Goal: Task Accomplishment & Management: Manage account settings

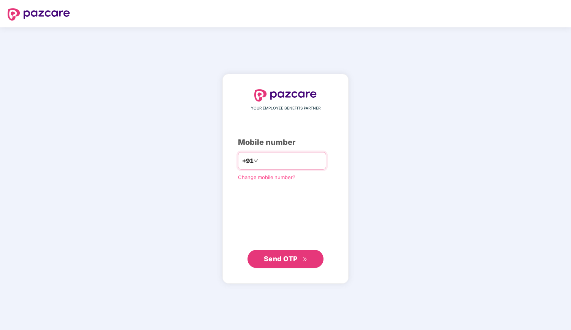
drag, startPoint x: 0, startPoint y: 0, endPoint x: 270, endPoint y: 158, distance: 312.5
click at [270, 158] on input "number" at bounding box center [291, 161] width 62 height 12
type input "**********"
click at [283, 258] on span "Send OTP" at bounding box center [281, 259] width 34 height 8
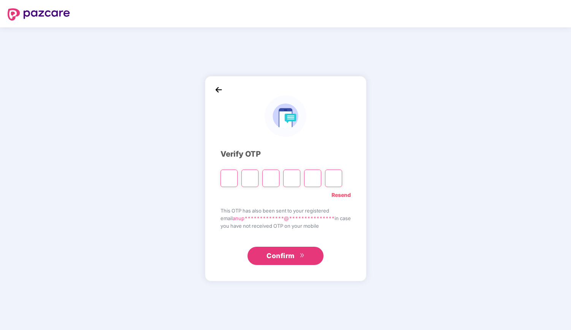
type input "*"
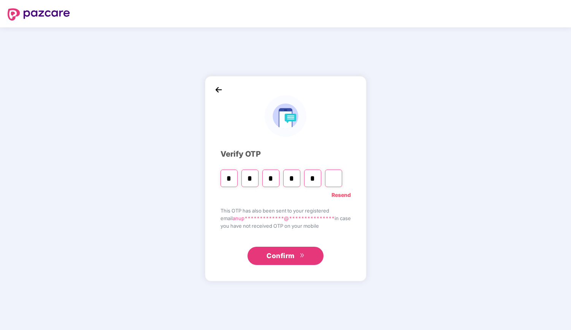
type input "*"
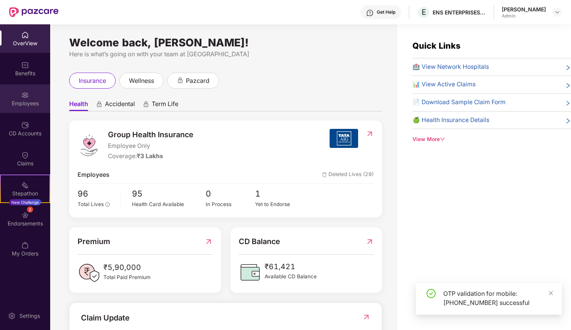
click at [25, 95] on img at bounding box center [25, 95] width 8 height 8
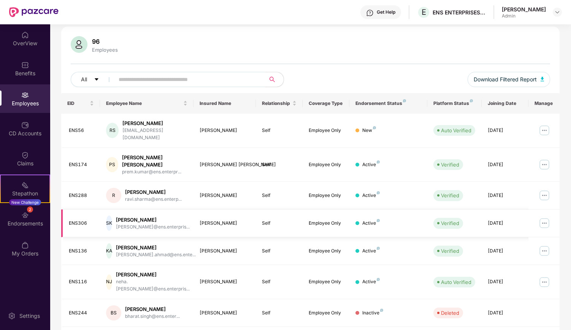
scroll to position [48, 0]
click at [134, 78] on input "text" at bounding box center [187, 79] width 137 height 11
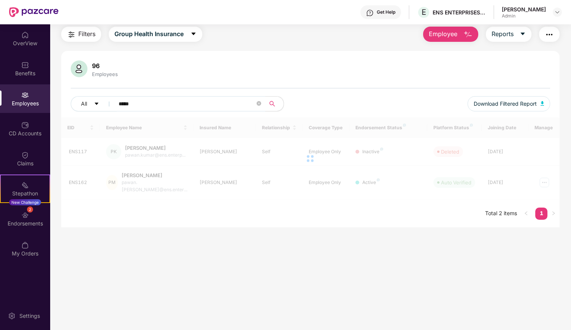
scroll to position [24, 0]
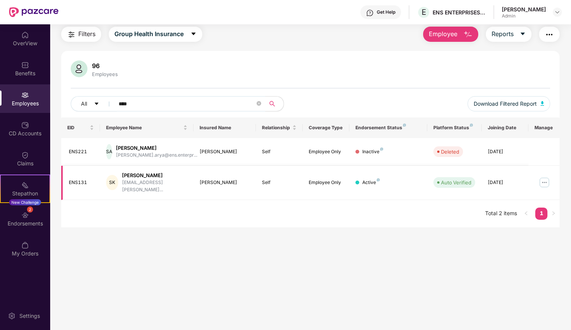
type input "****"
click at [543, 180] on img at bounding box center [545, 183] width 12 height 12
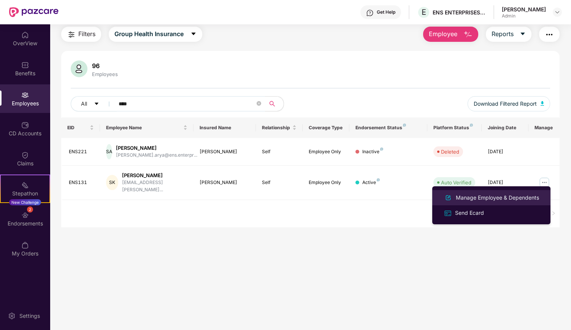
click at [472, 201] on div "Manage Employee & Dependents" at bounding box center [498, 198] width 86 height 8
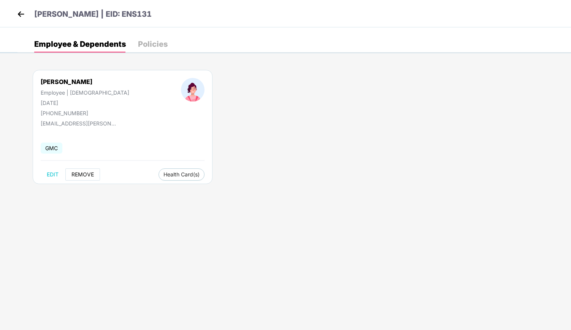
click at [80, 175] on span "REMOVE" at bounding box center [83, 175] width 22 height 6
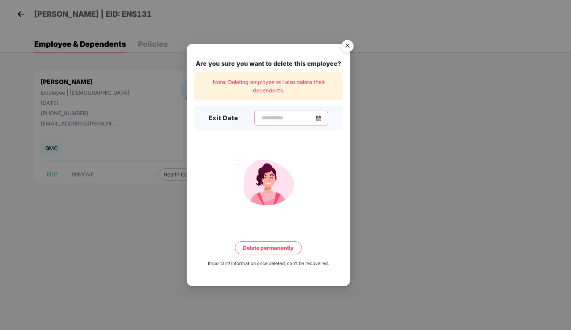
click at [273, 121] on input at bounding box center [288, 118] width 55 height 8
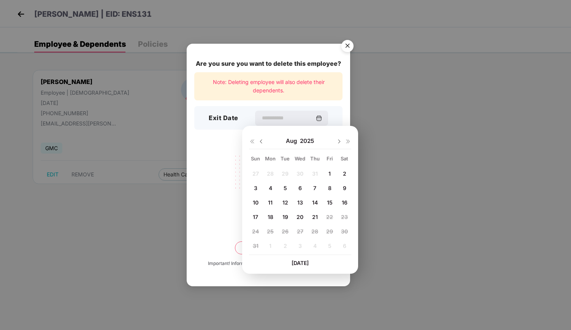
click at [330, 171] on span "1" at bounding box center [330, 173] width 2 height 6
type input "**********"
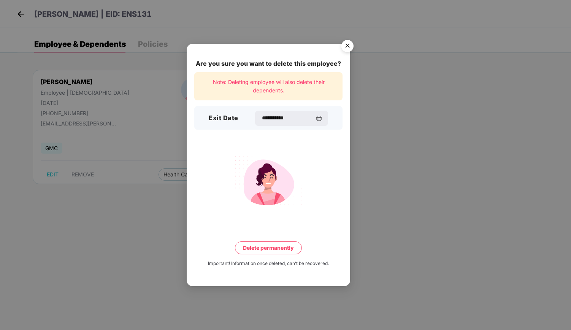
click at [269, 248] on button "Delete permanently" at bounding box center [268, 248] width 67 height 13
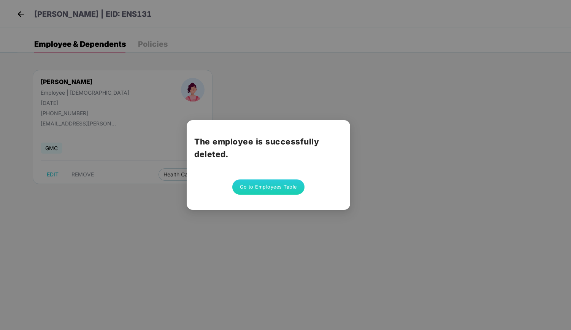
click at [273, 189] on button "Go to Employees Table" at bounding box center [268, 187] width 72 height 15
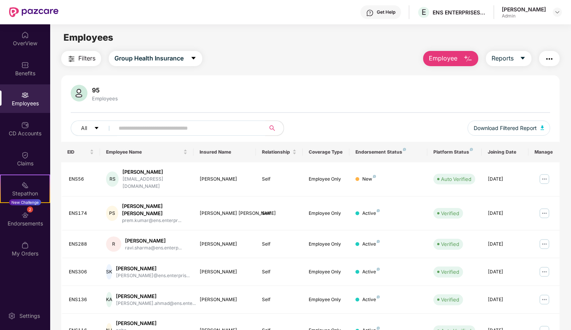
click at [155, 127] on input "text" at bounding box center [187, 127] width 137 height 11
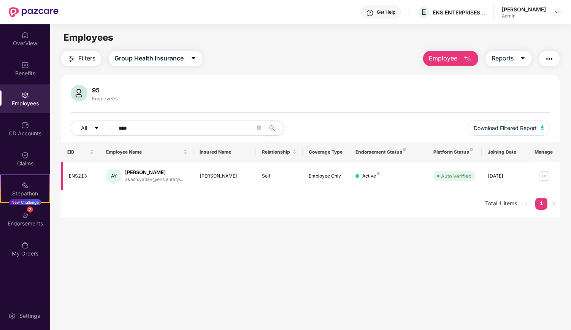
type input "****"
click at [544, 173] on img at bounding box center [545, 176] width 12 height 12
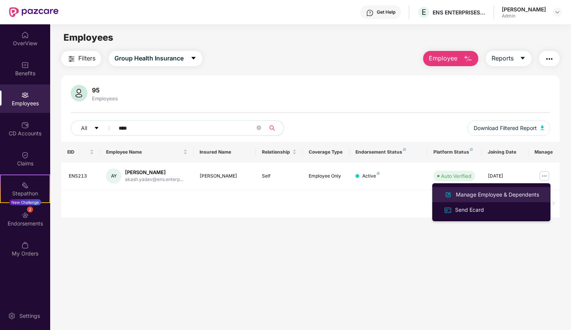
click at [472, 196] on div "Manage Employee & Dependents" at bounding box center [498, 195] width 86 height 8
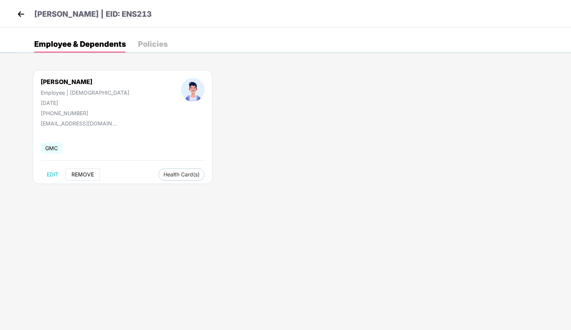
click at [84, 178] on button "REMOVE" at bounding box center [82, 175] width 35 height 12
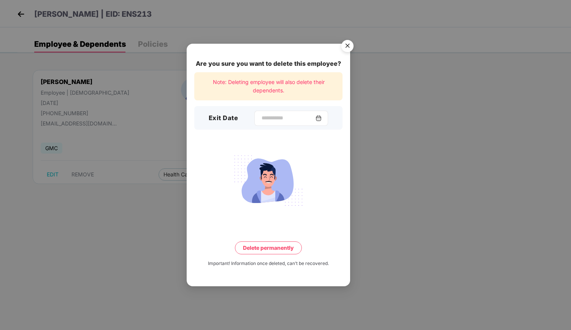
click at [282, 122] on div at bounding box center [291, 118] width 74 height 15
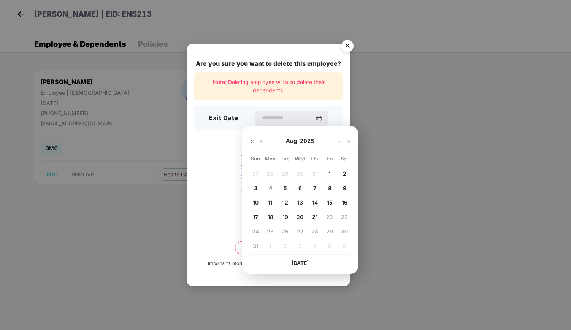
click at [260, 138] on img at bounding box center [261, 141] width 6 height 6
click at [299, 216] on span "23" at bounding box center [300, 217] width 7 height 6
type input "**********"
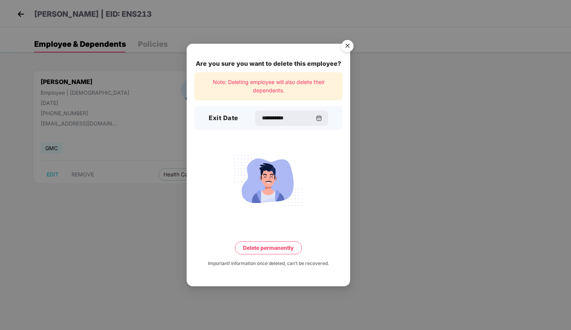
click at [262, 250] on button "Delete permanently" at bounding box center [268, 248] width 67 height 13
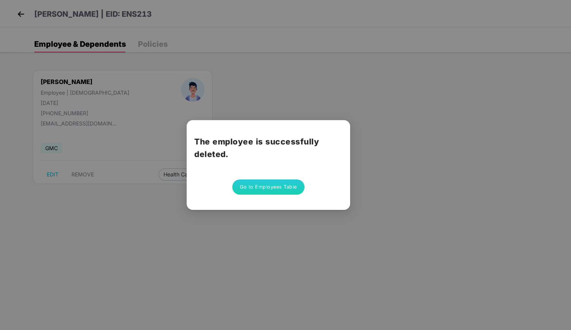
click at [273, 188] on button "Go to Employees Table" at bounding box center [268, 187] width 72 height 15
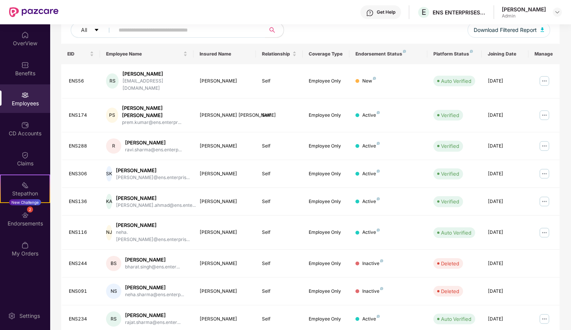
scroll to position [135, 0]
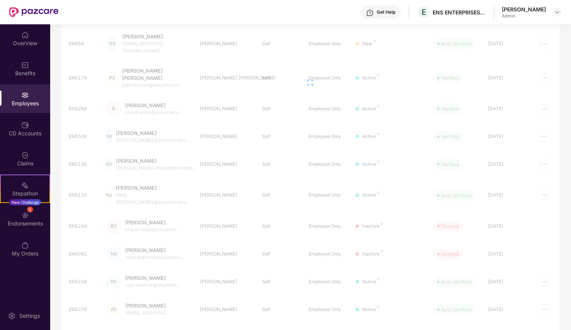
scroll to position [24, 0]
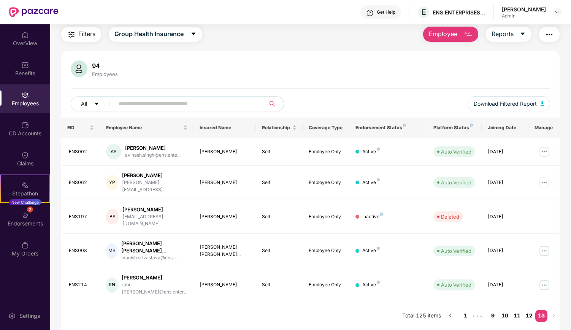
click at [528, 310] on link "12" at bounding box center [529, 315] width 12 height 11
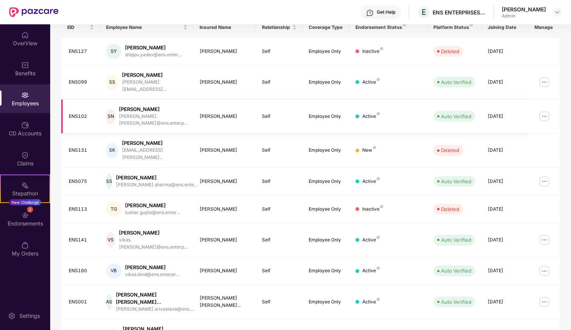
scroll to position [142, 0]
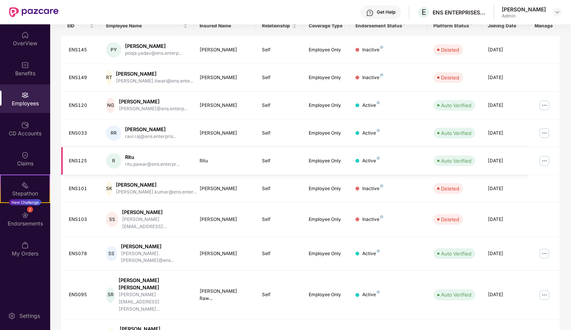
scroll to position [135, 0]
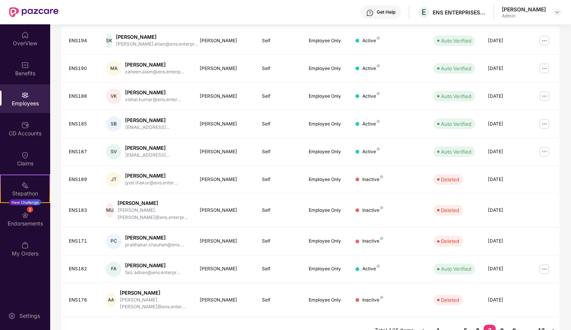
click at [476, 325] on link "6" at bounding box center [478, 330] width 12 height 11
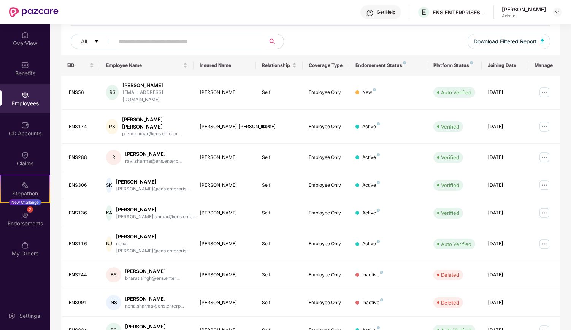
scroll to position [82, 0]
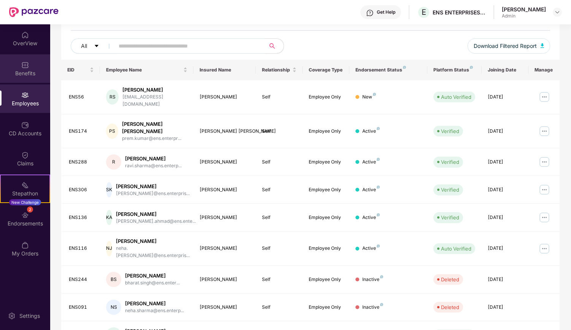
click at [24, 72] on div "Benefits" at bounding box center [25, 74] width 50 height 8
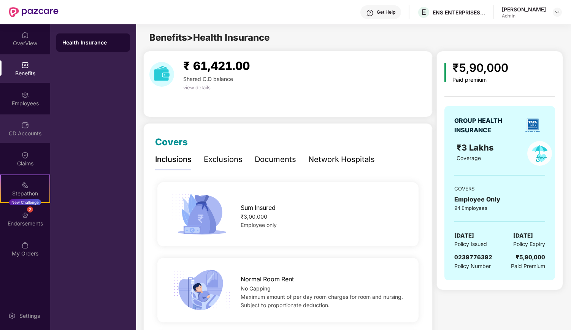
click at [26, 133] on div "CD Accounts" at bounding box center [25, 134] width 50 height 8
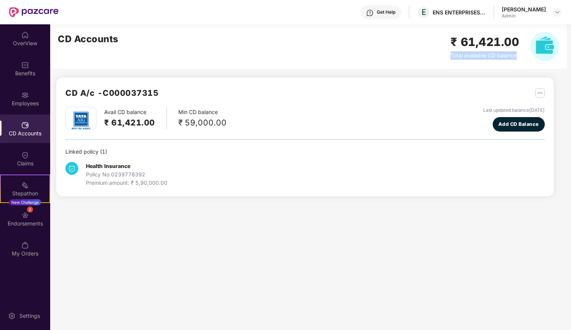
drag, startPoint x: 518, startPoint y: 56, endPoint x: 441, endPoint y: 58, distance: 77.2
click at [441, 58] on div "CD Accounts ₹ 61,421.00 Total available CD balance" at bounding box center [308, 46] width 517 height 44
copy span "Total available CD balance"
click at [24, 218] on img at bounding box center [25, 216] width 8 height 8
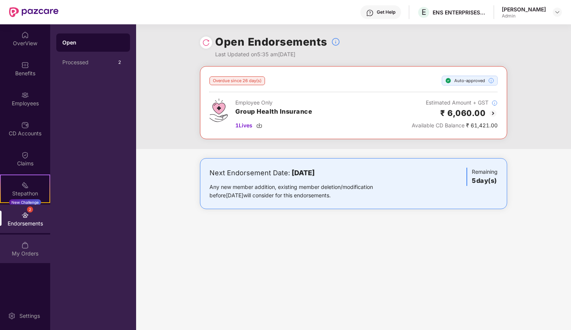
click at [19, 252] on div "My Orders" at bounding box center [25, 254] width 50 height 8
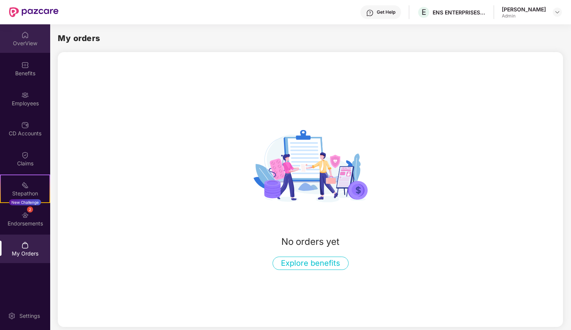
click at [24, 44] on div "OverView" at bounding box center [25, 44] width 50 height 8
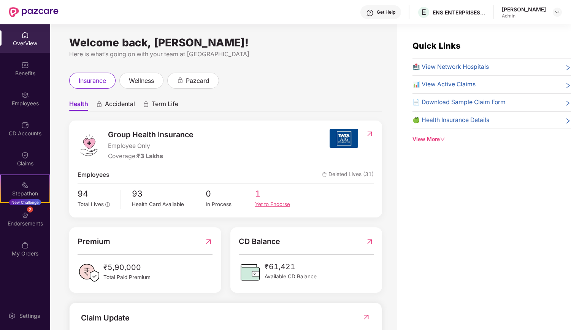
click at [265, 207] on div "Yet to Endorse" at bounding box center [279, 204] width 49 height 8
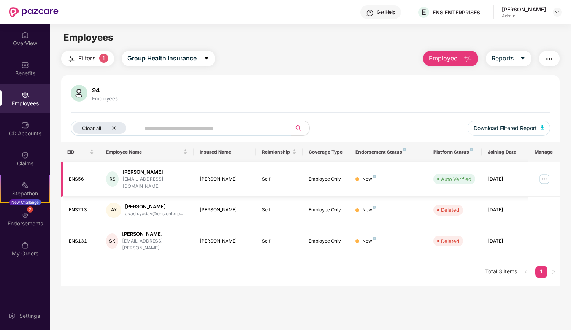
click at [544, 178] on img at bounding box center [545, 179] width 12 height 12
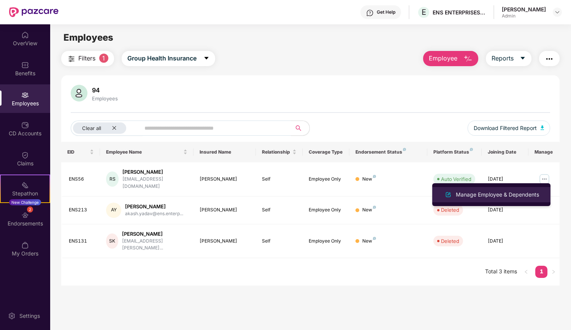
click at [530, 198] on div "Manage Employee & Dependents" at bounding box center [498, 195] width 86 height 8
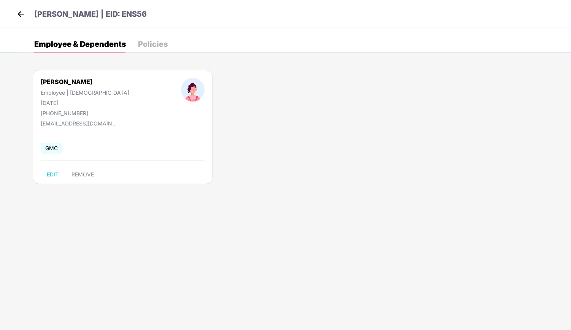
click at [149, 45] on div "Policies" at bounding box center [153, 44] width 30 height 8
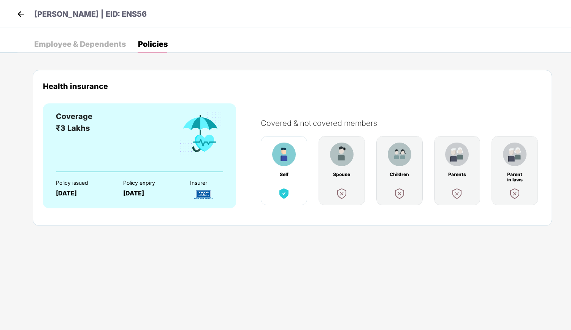
click at [23, 14] on img at bounding box center [20, 13] width 11 height 11
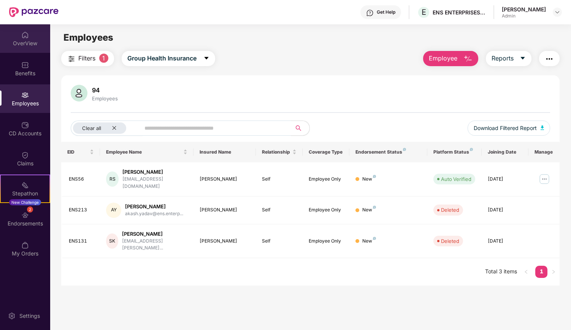
click at [27, 40] on div "OverView" at bounding box center [25, 44] width 50 height 8
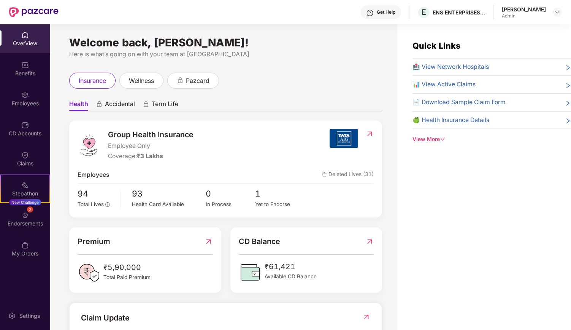
scroll to position [135, 0]
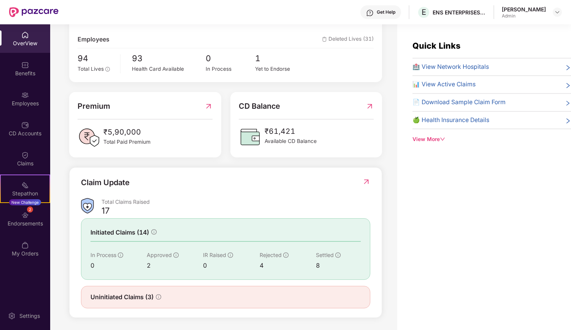
click at [115, 295] on span "Uninitiated Claims (3)" at bounding box center [122, 298] width 63 height 10
click at [158, 297] on icon "info-circle" at bounding box center [158, 296] width 5 height 5
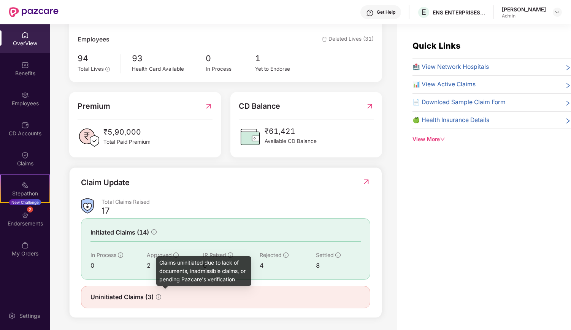
click at [121, 298] on span "Uninitiated Claims (3)" at bounding box center [122, 298] width 63 height 10
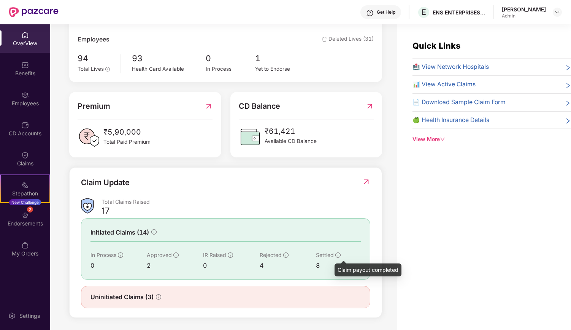
click at [338, 255] on icon "info-circle" at bounding box center [338, 255] width 1 height 3
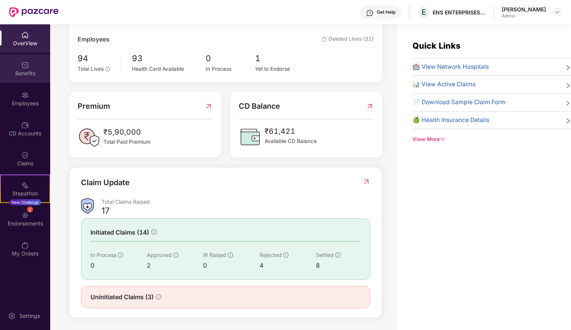
click at [19, 68] on div "Benefits" at bounding box center [25, 68] width 50 height 29
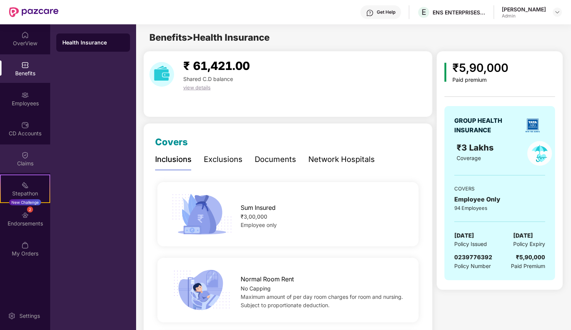
click at [22, 161] on div "Claims" at bounding box center [25, 164] width 50 height 8
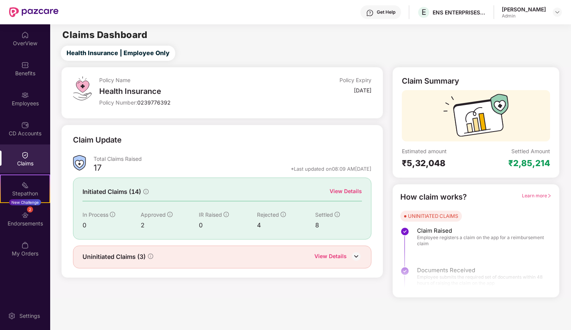
click at [347, 191] on div "View Details" at bounding box center [346, 191] width 32 height 8
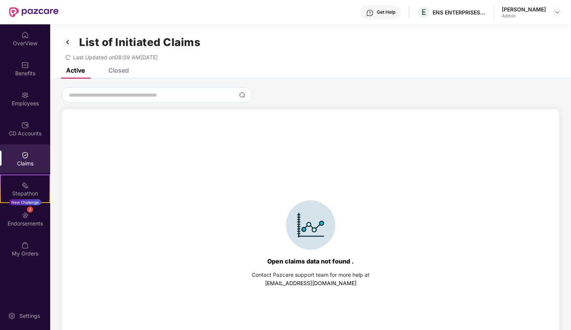
click at [119, 70] on div "Closed" at bounding box center [118, 71] width 21 height 8
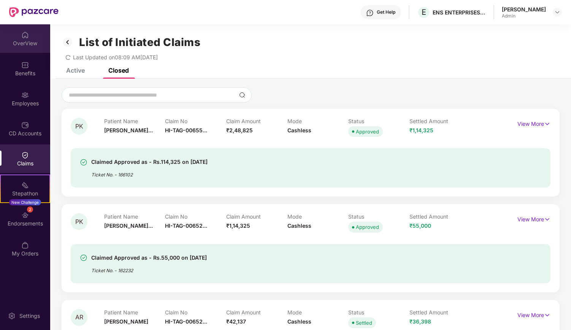
click at [26, 44] on div "OverView" at bounding box center [25, 44] width 50 height 8
